Goal: Information Seeking & Learning: Compare options

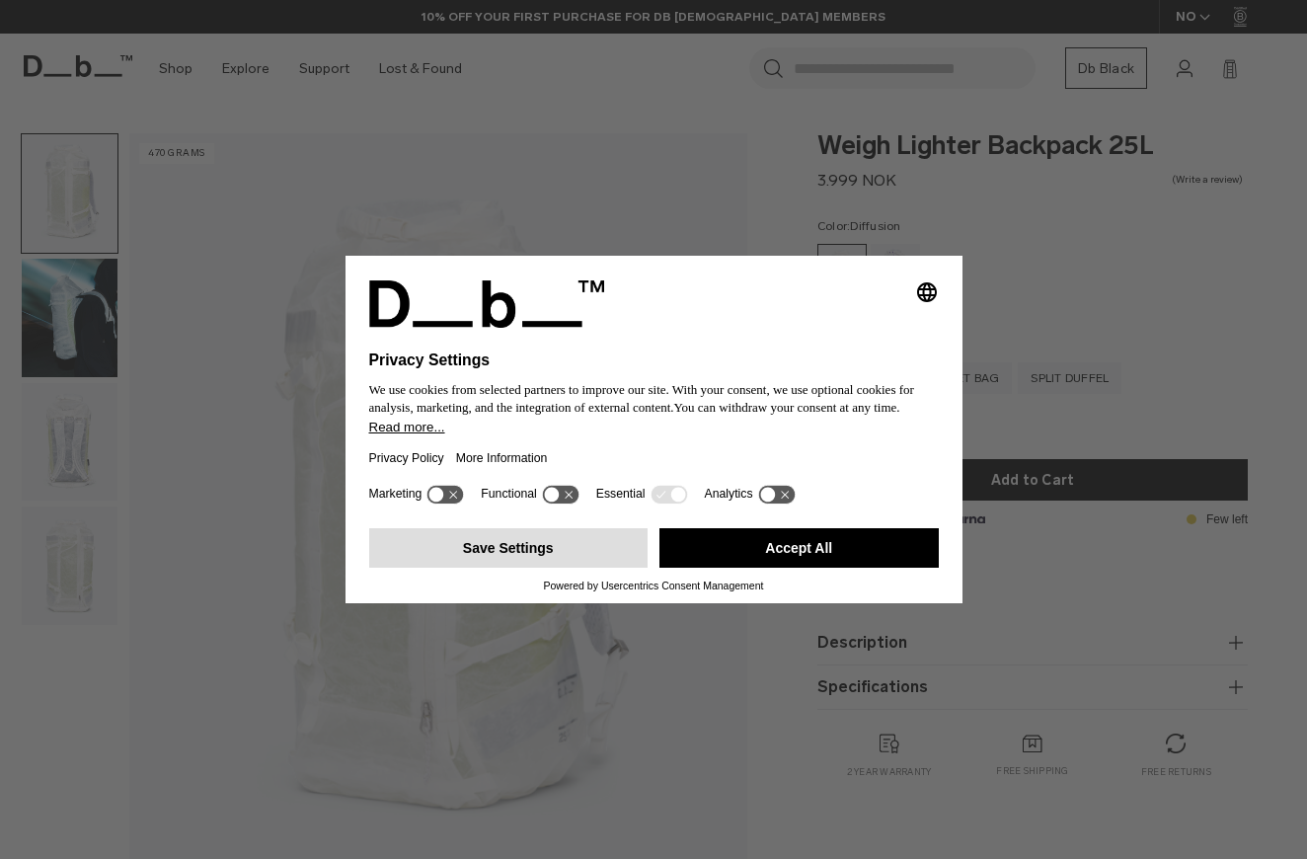
click at [506, 562] on button "Save Settings" at bounding box center [508, 547] width 279 height 39
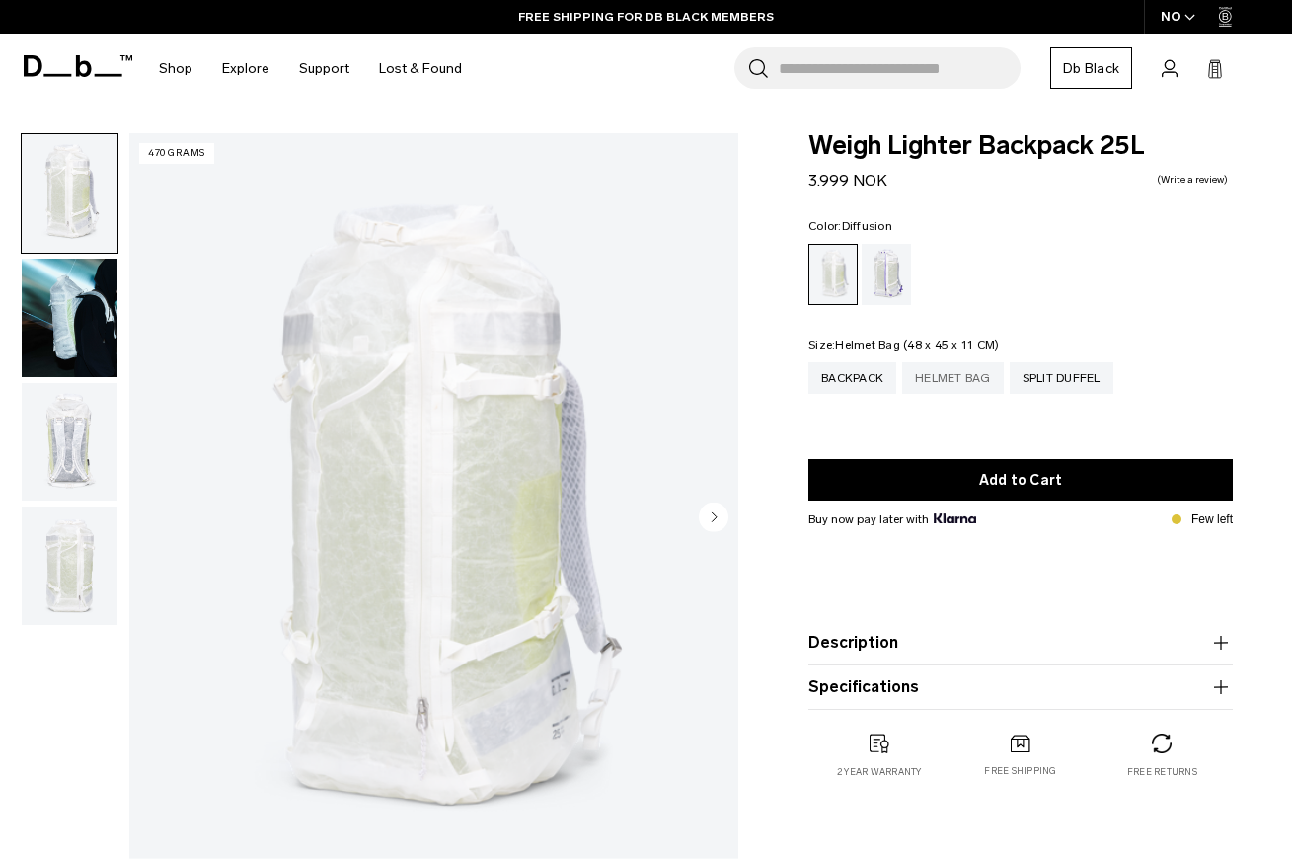
click at [950, 384] on div "Helmet Bag" at bounding box center [953, 378] width 102 height 32
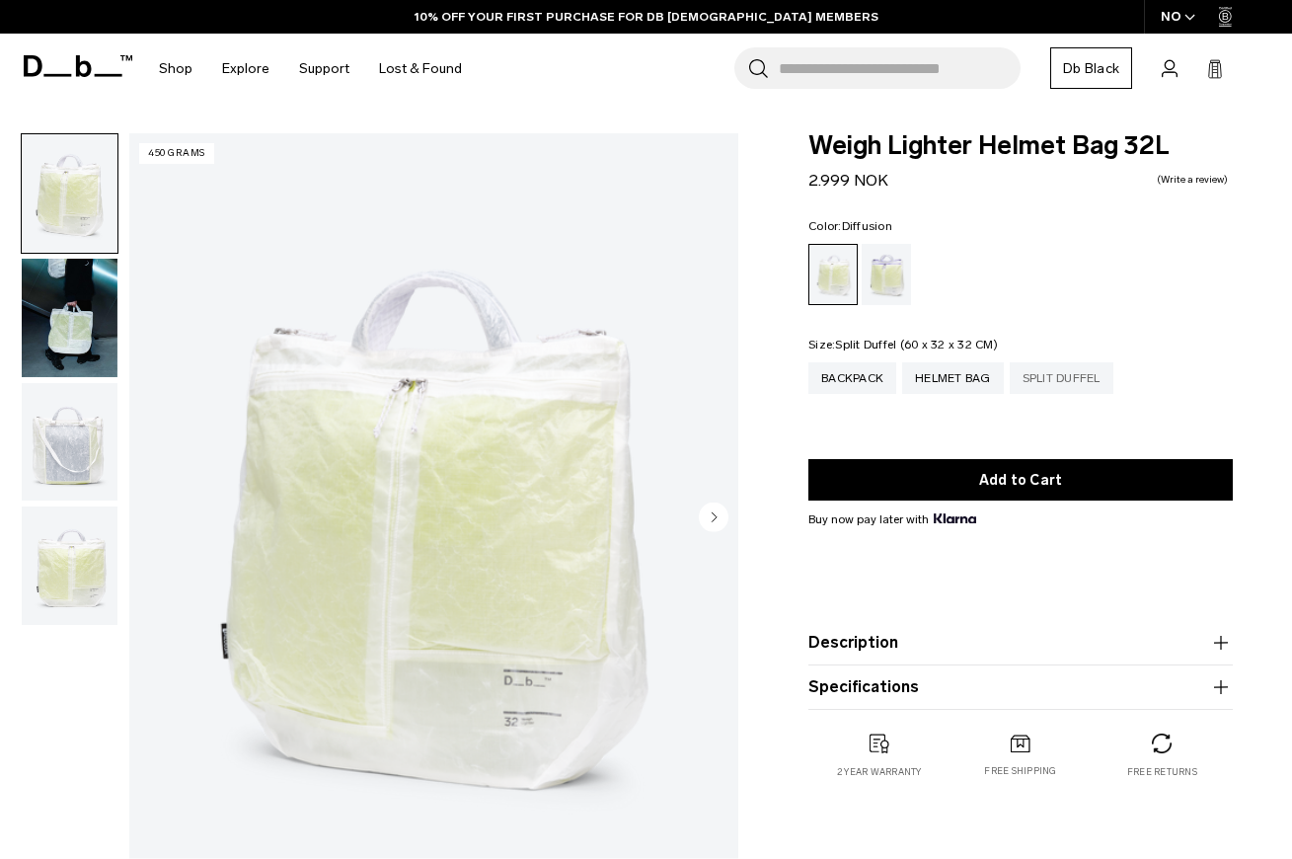
click at [1036, 387] on div "Split Duffel" at bounding box center [1062, 378] width 104 height 32
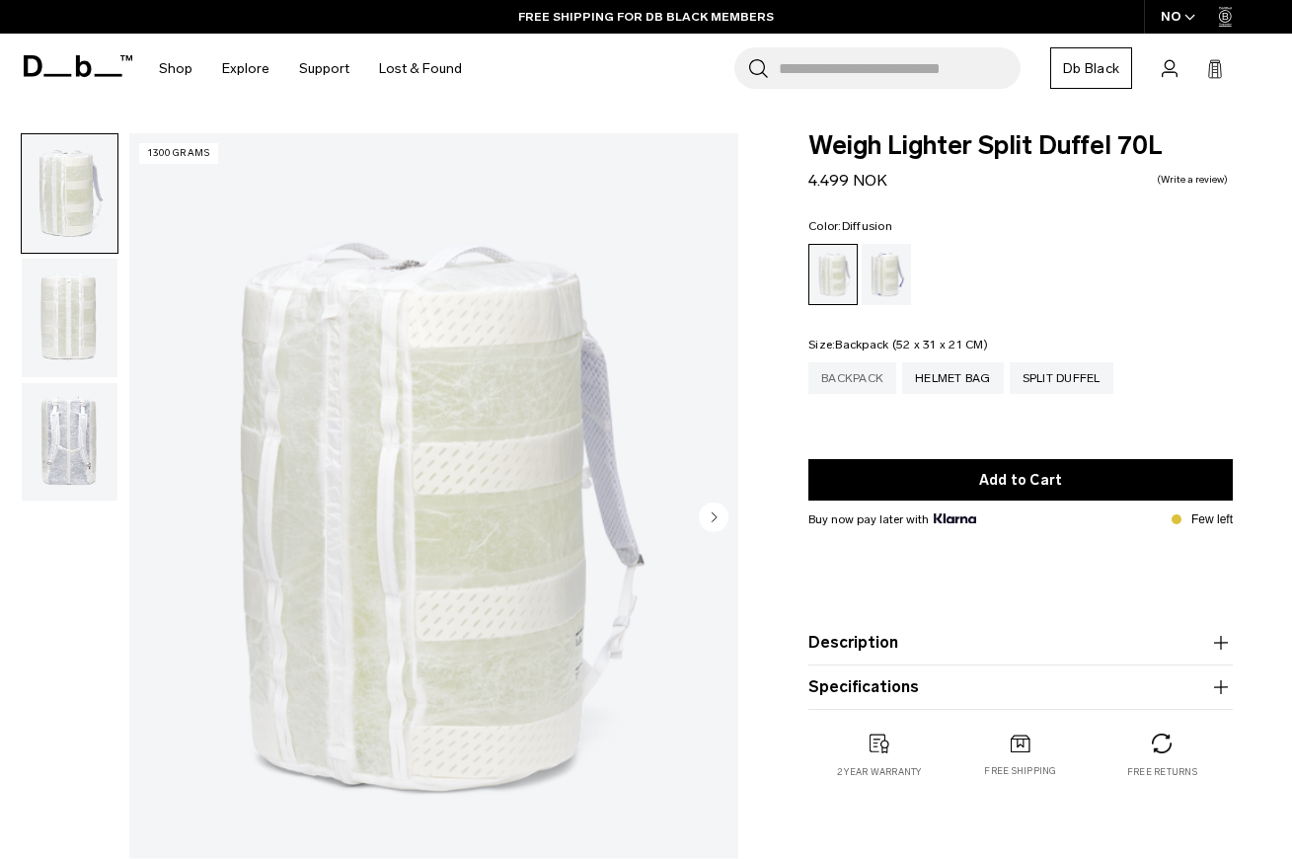
click at [862, 382] on div "Backpack" at bounding box center [852, 378] width 88 height 32
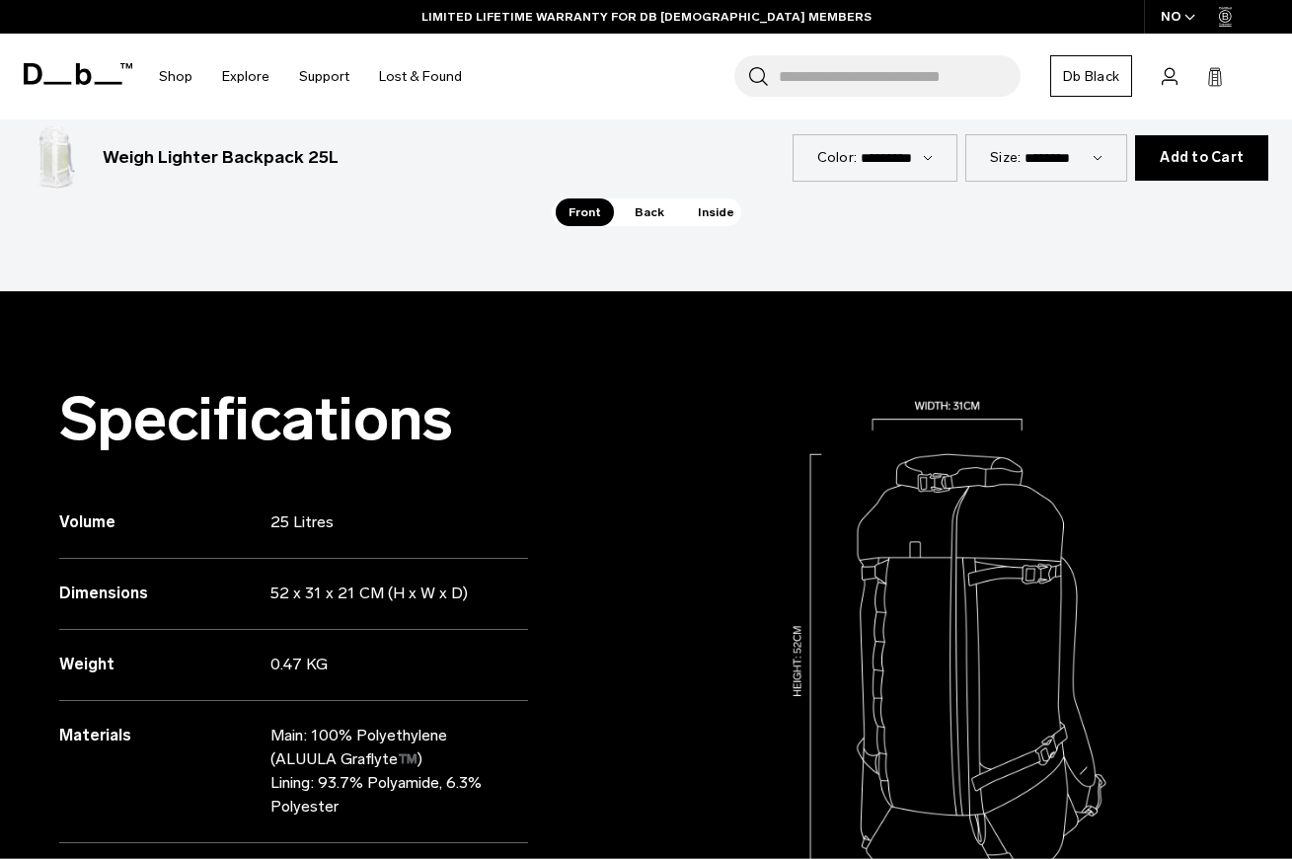
scroll to position [1474, 0]
